Goal: Task Accomplishment & Management: Use online tool/utility

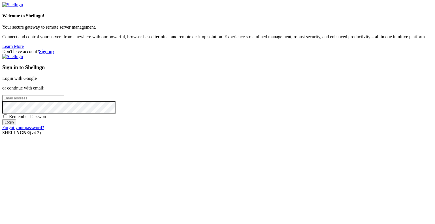
click at [64, 101] on input "email" at bounding box center [33, 98] width 62 height 6
click at [2, 100] on protonpass-control-cbbb at bounding box center [2, 98] width 0 height 5
type input "[EMAIL_ADDRESS][DOMAIN_NAME]"
click at [16, 125] on input "Login" at bounding box center [9, 122] width 14 height 6
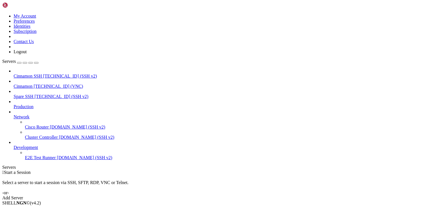
click at [33, 84] on span "Cinnamon" at bounding box center [23, 86] width 19 height 5
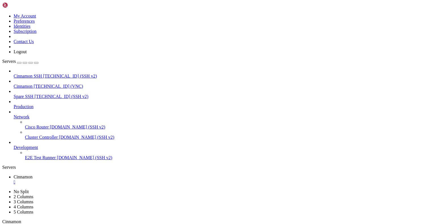
click at [75, 224] on div "" at bounding box center [73, 227] width 1 height 4
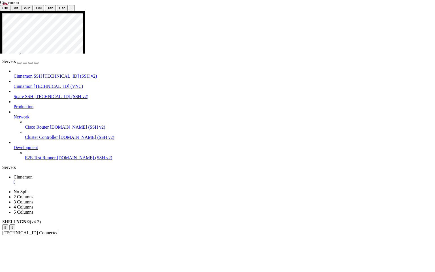
drag, startPoint x: 39, startPoint y: 102, endPoint x: 188, endPoint y: 105, distance: 149.4
